Goal: Transaction & Acquisition: Purchase product/service

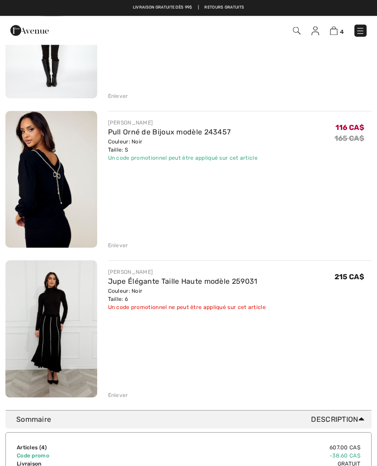
scroll to position [322, 0]
click at [108, 393] on div "Enlever" at bounding box center [118, 395] width 20 height 8
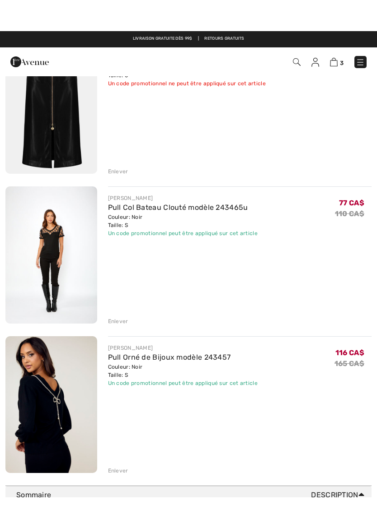
scroll to position [126, 0]
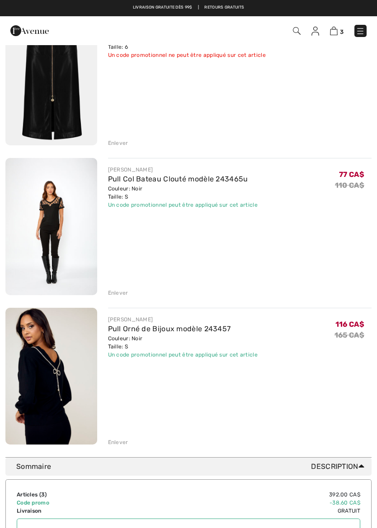
click at [110, 440] on div "Enlever" at bounding box center [118, 442] width 20 height 8
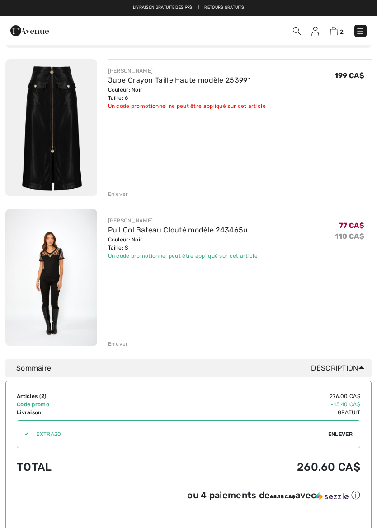
scroll to position [62, 0]
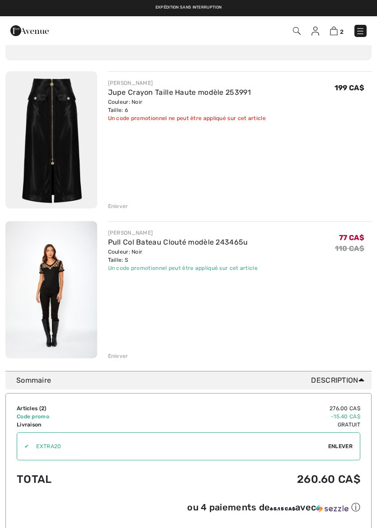
click at [50, 182] on img at bounding box center [51, 139] width 92 height 137
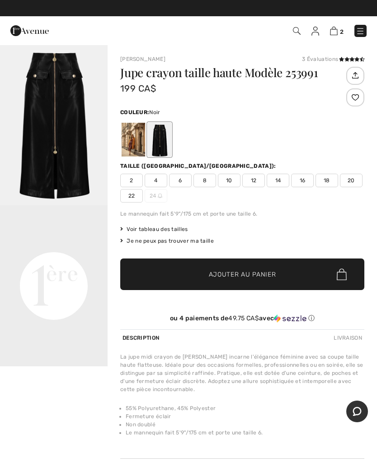
click at [47, 171] on img "1 / 1" at bounding box center [53, 124] width 107 height 161
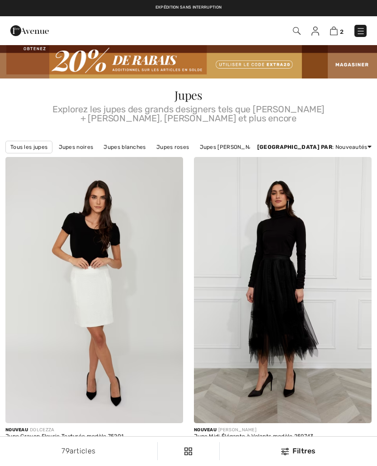
scroll to position [1303, 0]
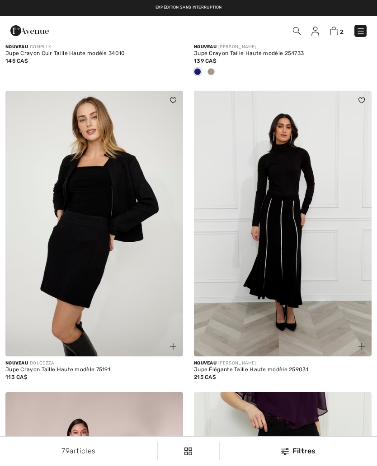
checkbox input "true"
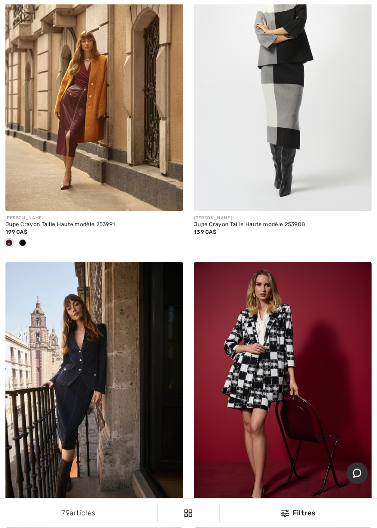
scroll to position [3367, 0]
